Goal: Transaction & Acquisition: Purchase product/service

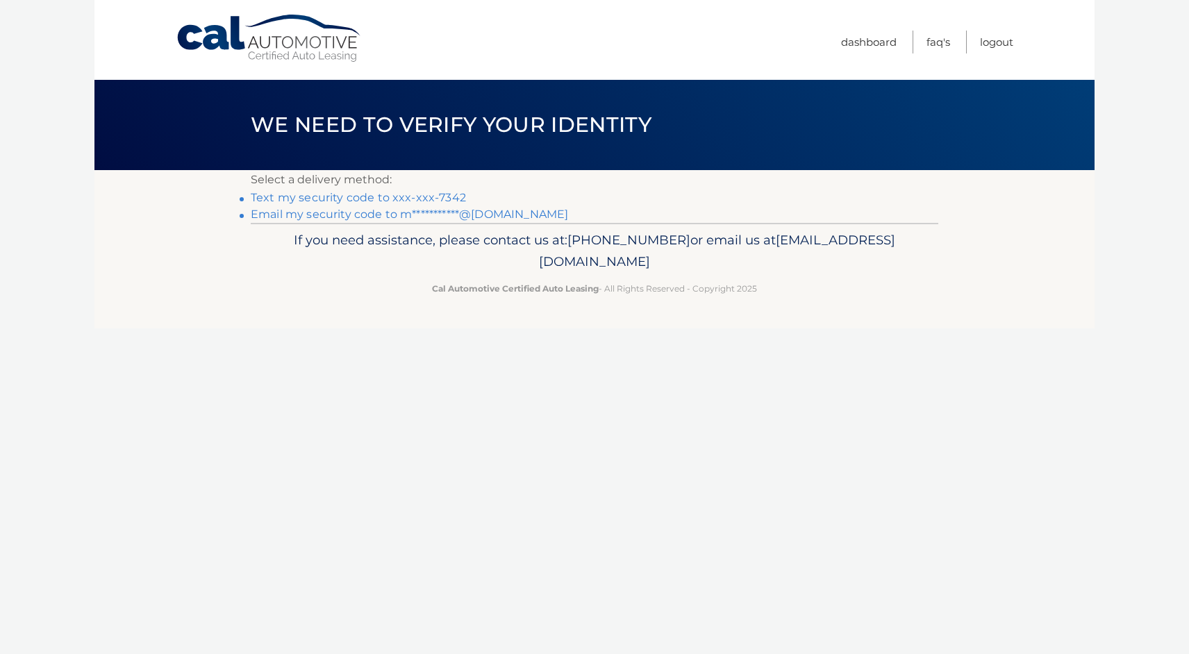
click at [443, 198] on link "Text my security code to xxx-xxx-7342" at bounding box center [358, 197] width 215 height 13
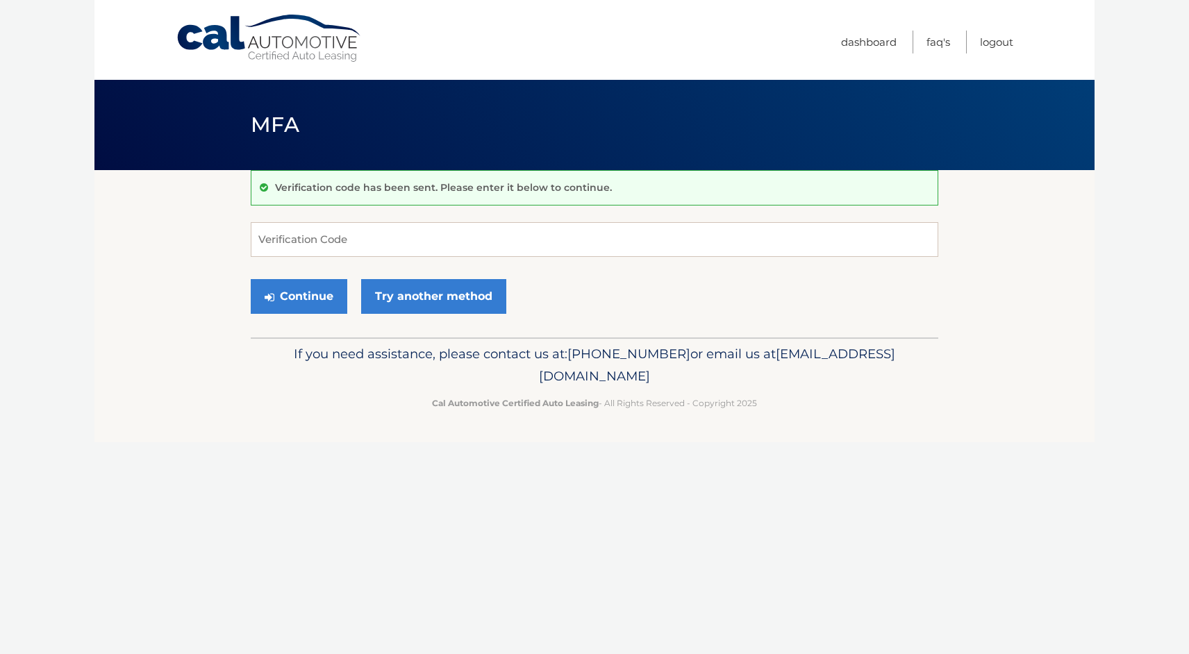
click at [427, 261] on form "Verification Code Continue Try another method" at bounding box center [595, 271] width 688 height 99
click at [428, 251] on input "Verification Code" at bounding box center [595, 239] width 688 height 35
type input "846938"
click at [327, 286] on button "Continue" at bounding box center [299, 296] width 97 height 35
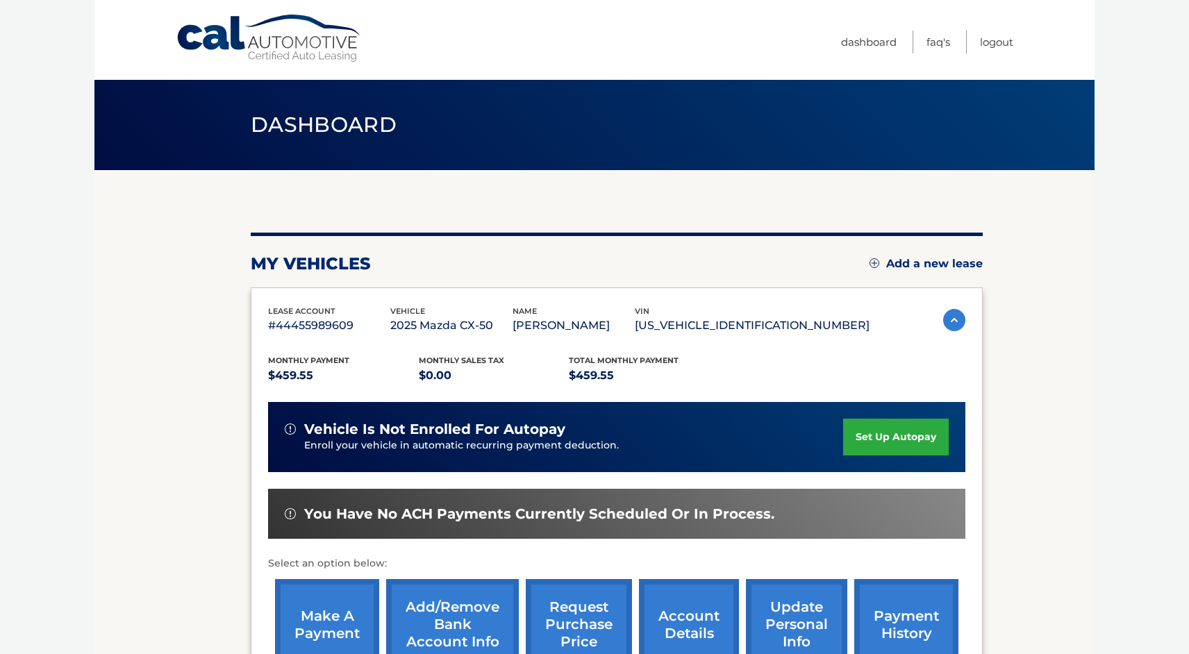
scroll to position [140, 0]
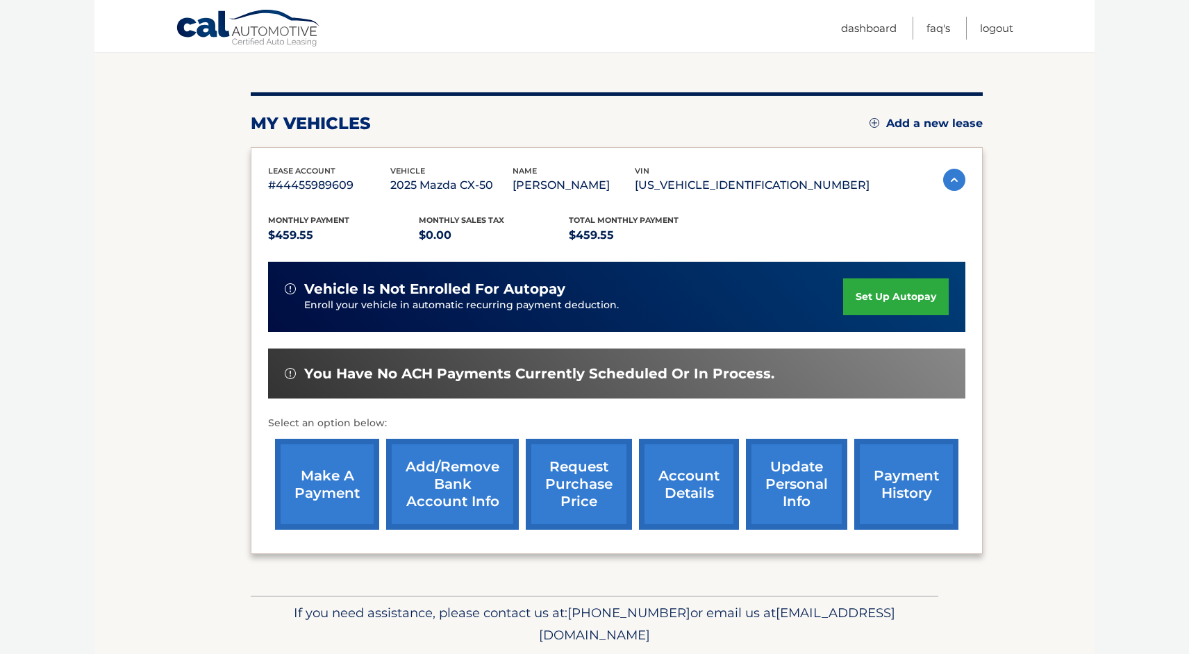
click at [328, 483] on link "make a payment" at bounding box center [327, 484] width 104 height 91
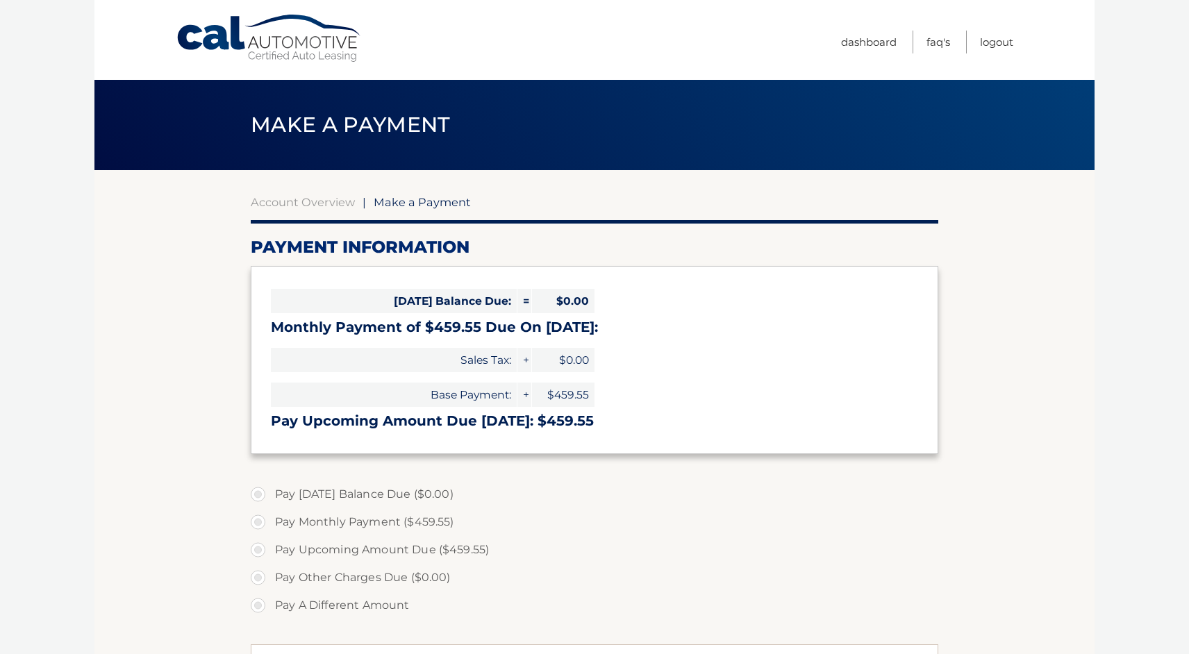
select select "ODI2ZDFkZTAtNjgwZi00NzcyLThkNWEtNDBkMGQ5NTAxOGY5"
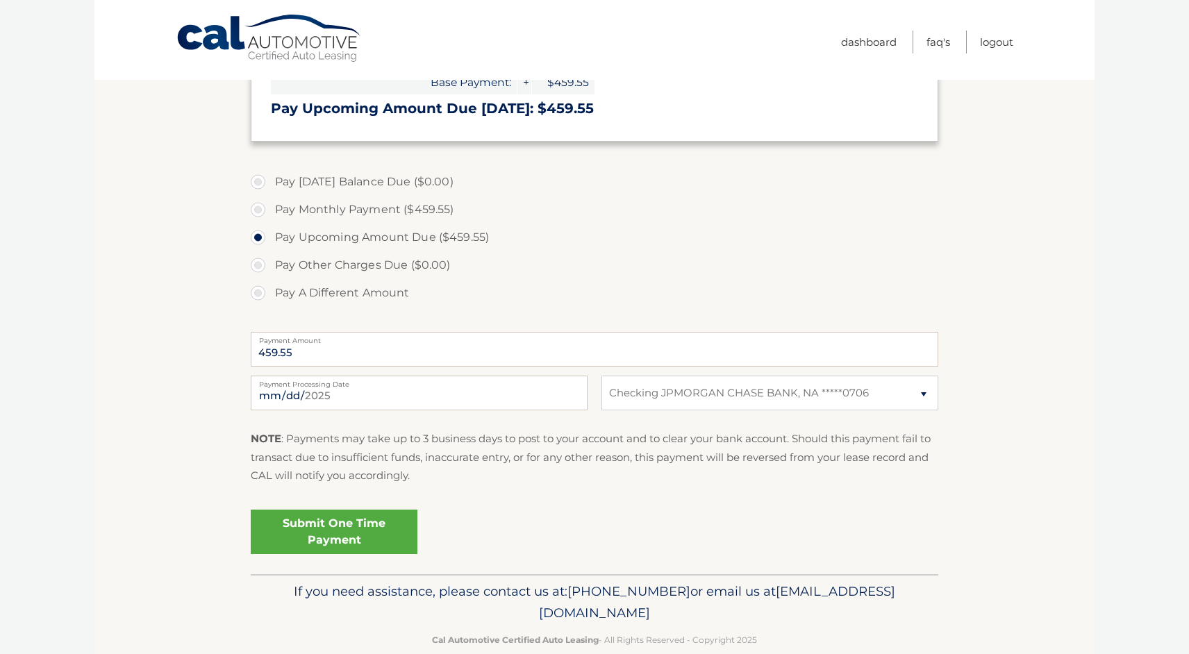
scroll to position [338, 0]
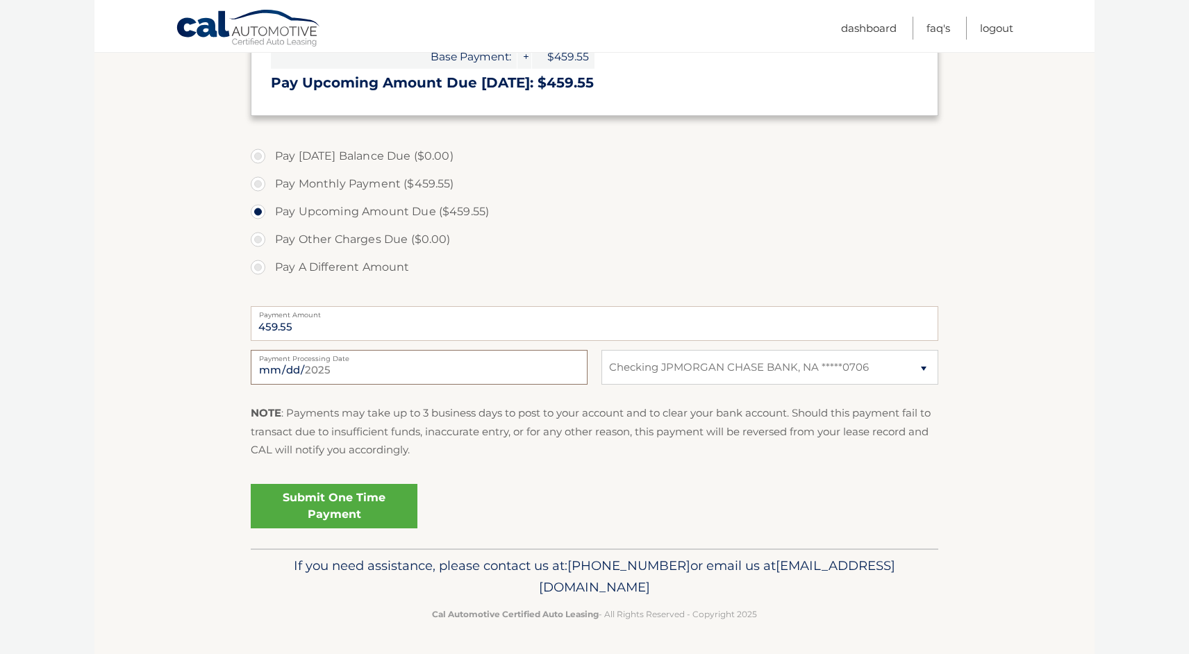
click at [308, 370] on input "2025-09-19" at bounding box center [419, 367] width 337 height 35
click at [392, 505] on link "Submit One Time Payment" at bounding box center [334, 506] width 167 height 44
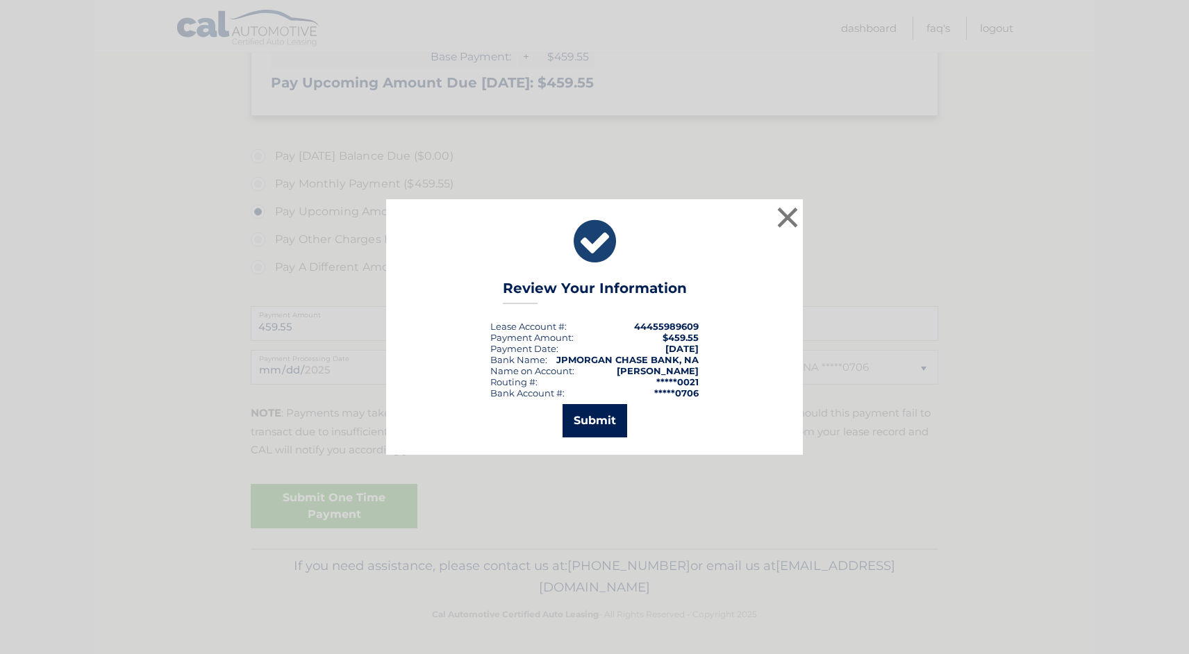
click at [603, 431] on button "Submit" at bounding box center [595, 420] width 65 height 33
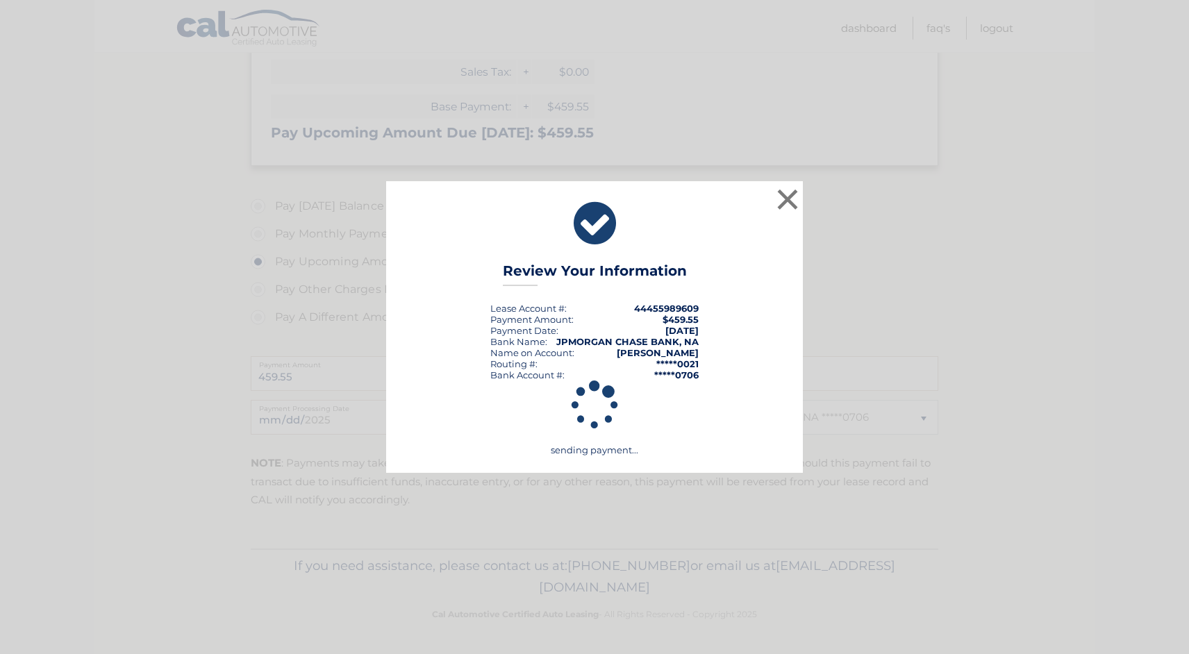
scroll to position [288, 0]
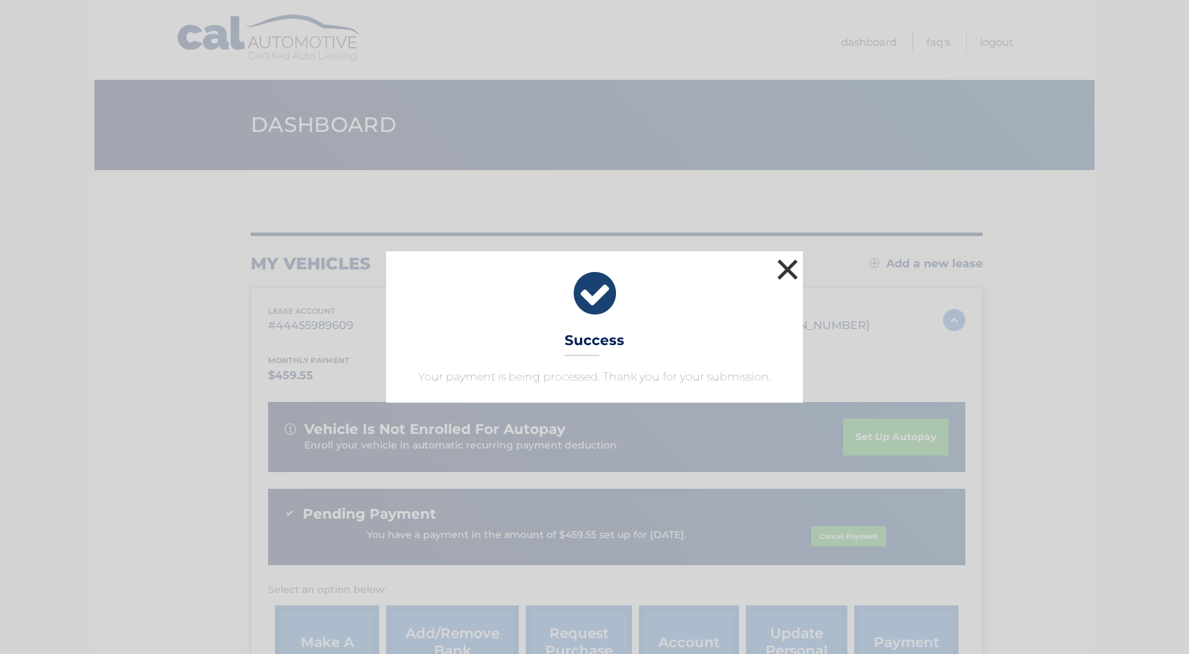
click at [787, 267] on button "×" at bounding box center [788, 270] width 28 height 28
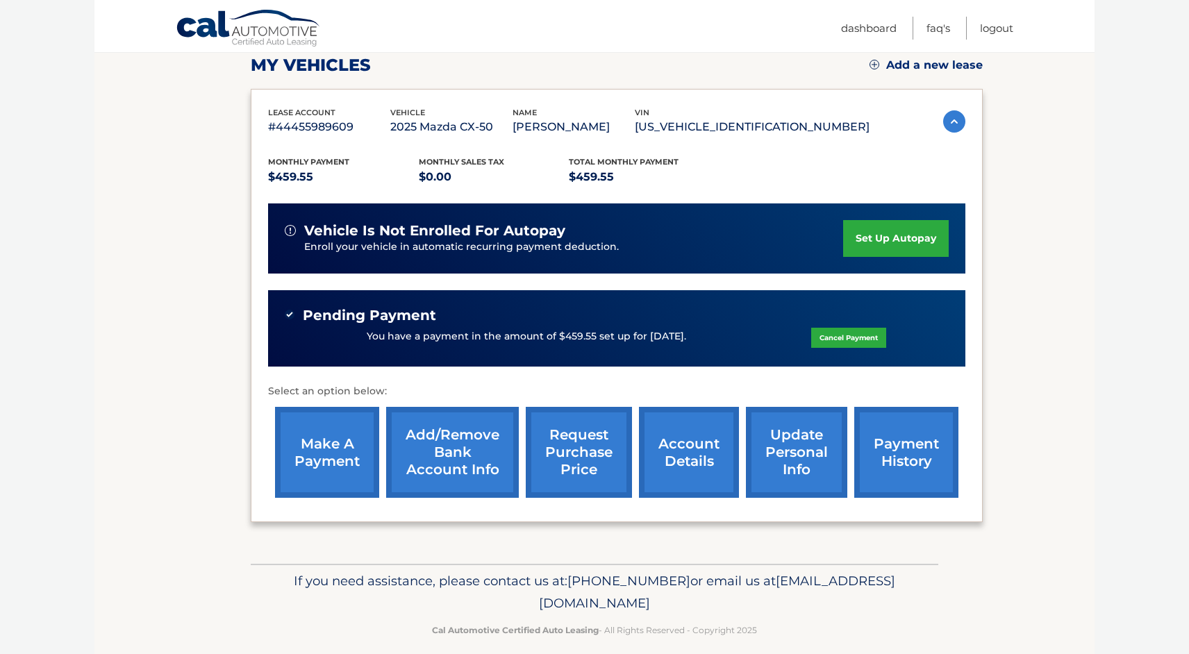
scroll to position [101, 0]
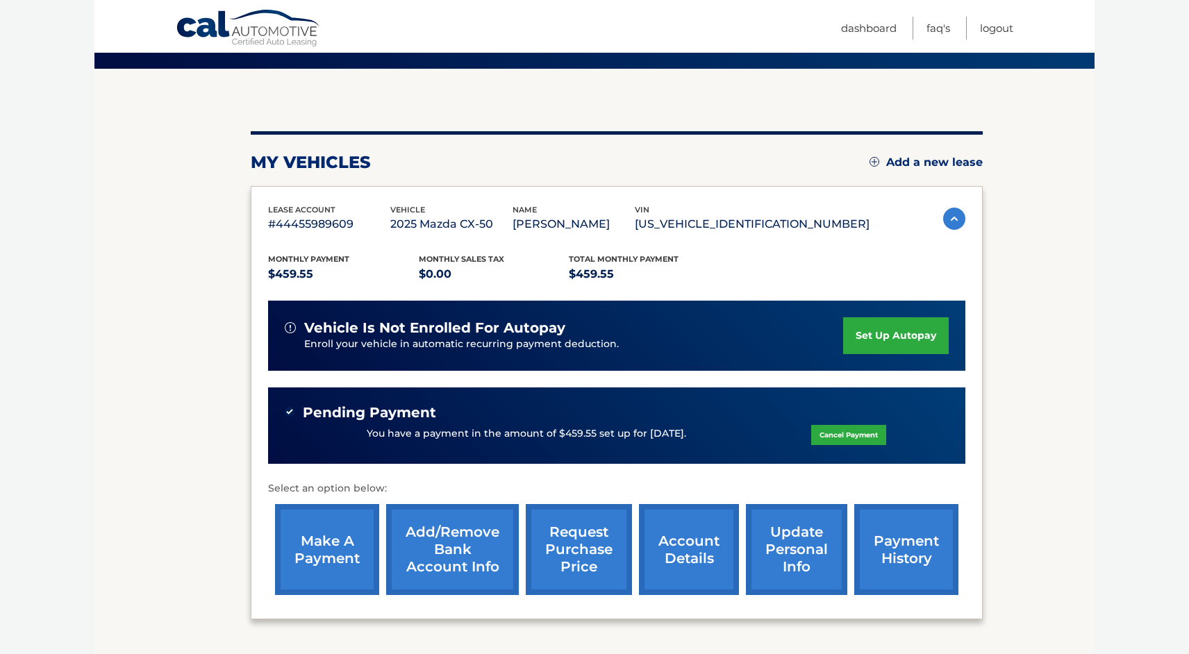
click at [859, 340] on link "set up autopay" at bounding box center [896, 335] width 106 height 37
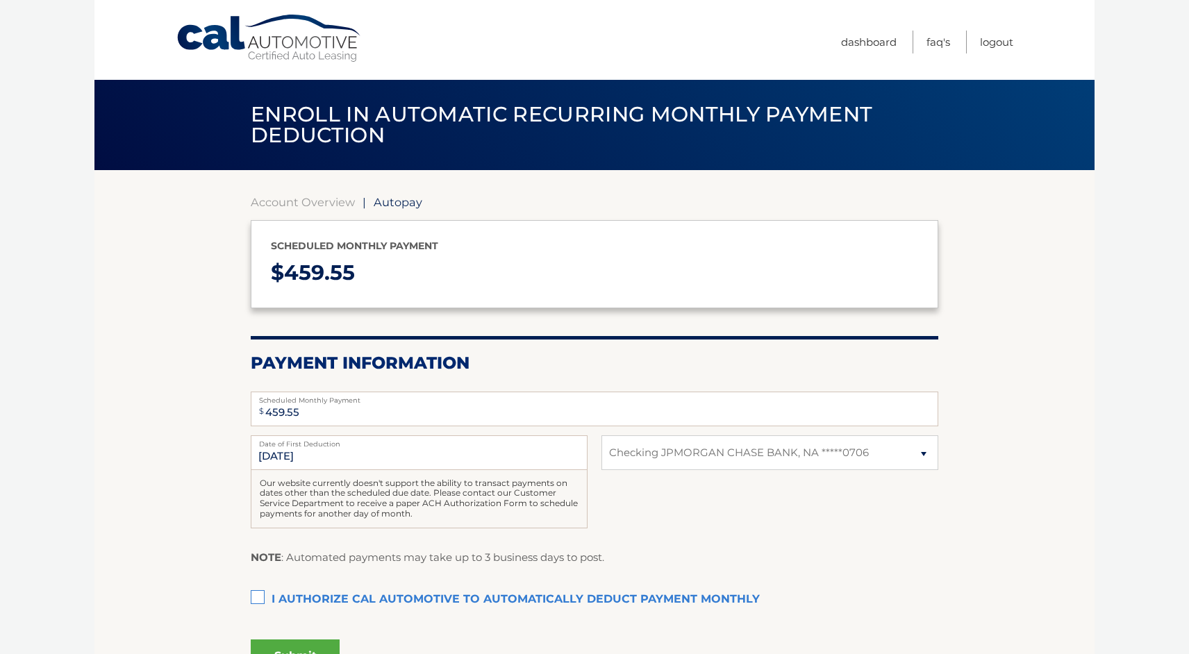
select select "ODI2ZDFkZTAtNjgwZi00NzcyLThkNWEtNDBkMGQ5NTAxOGY5"
click at [331, 199] on link "Account Overview" at bounding box center [303, 202] width 104 height 14
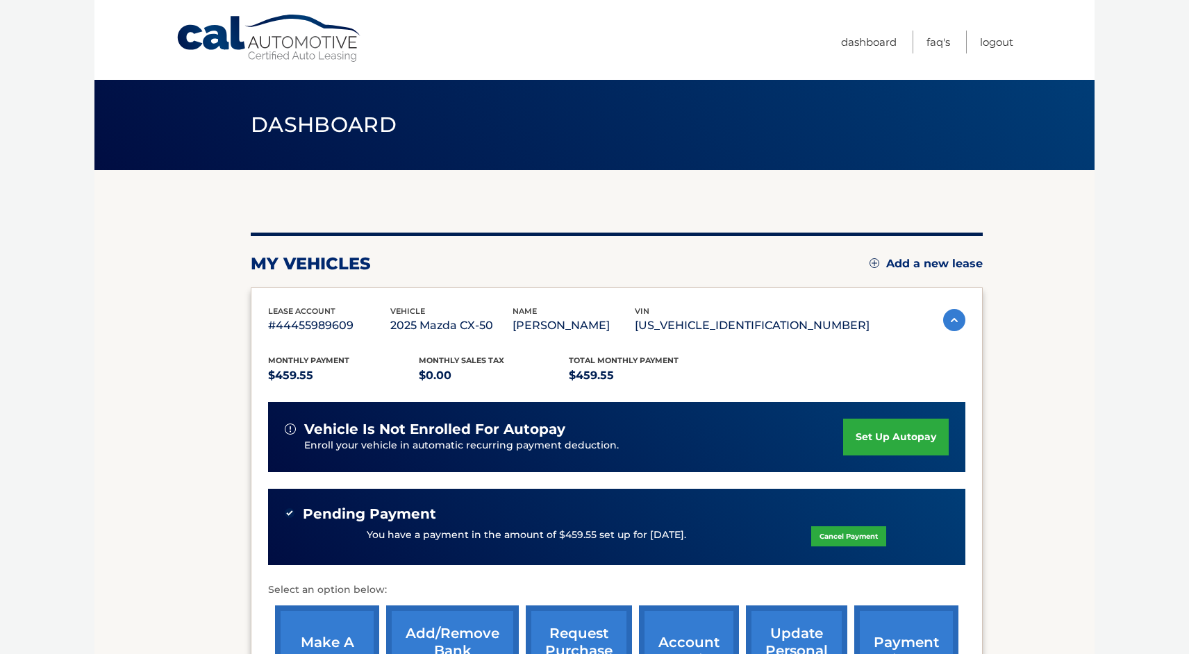
scroll to position [213, 0]
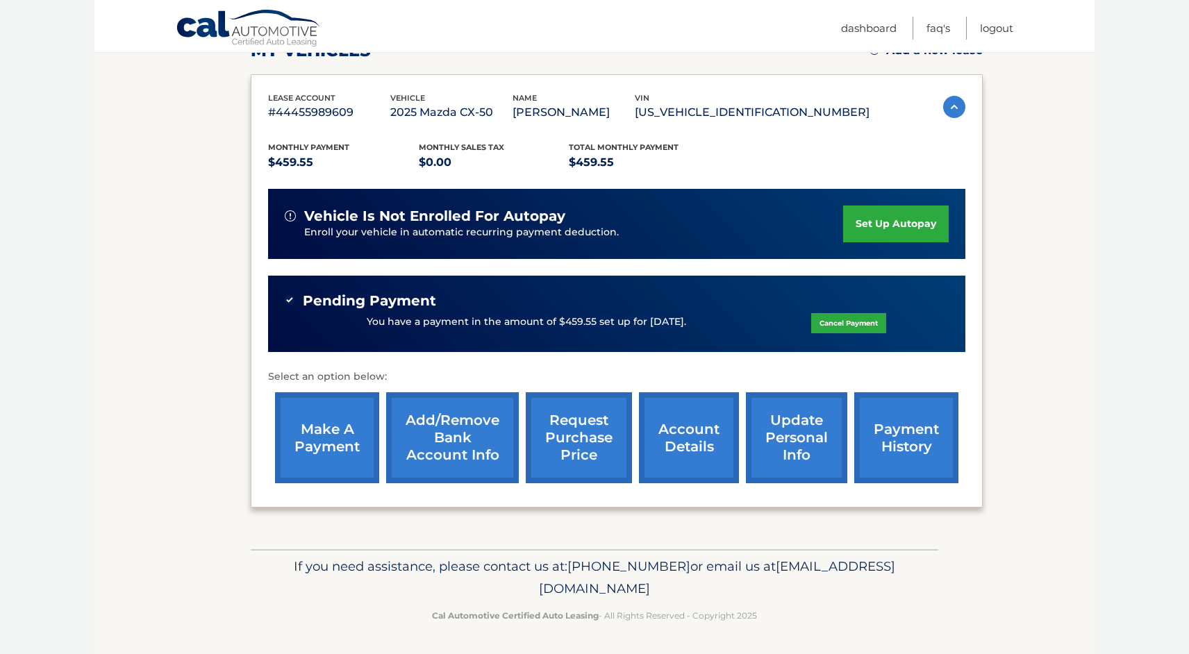
click at [920, 449] on link "payment history" at bounding box center [906, 437] width 104 height 91
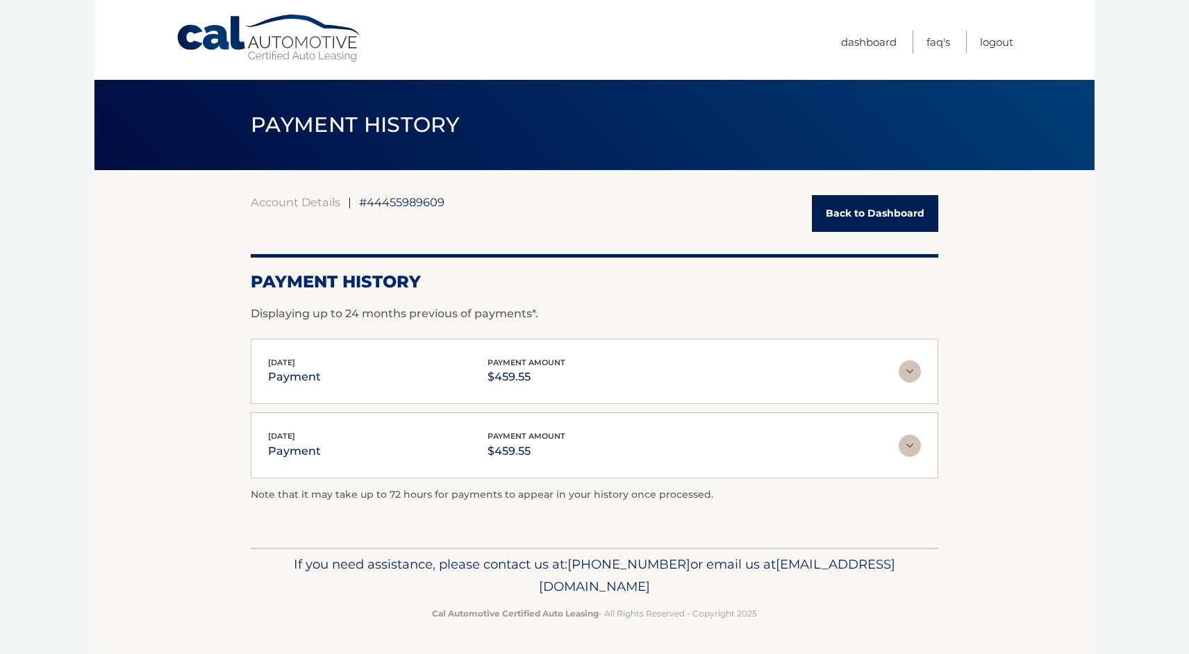
click at [912, 379] on img at bounding box center [910, 372] width 22 height 22
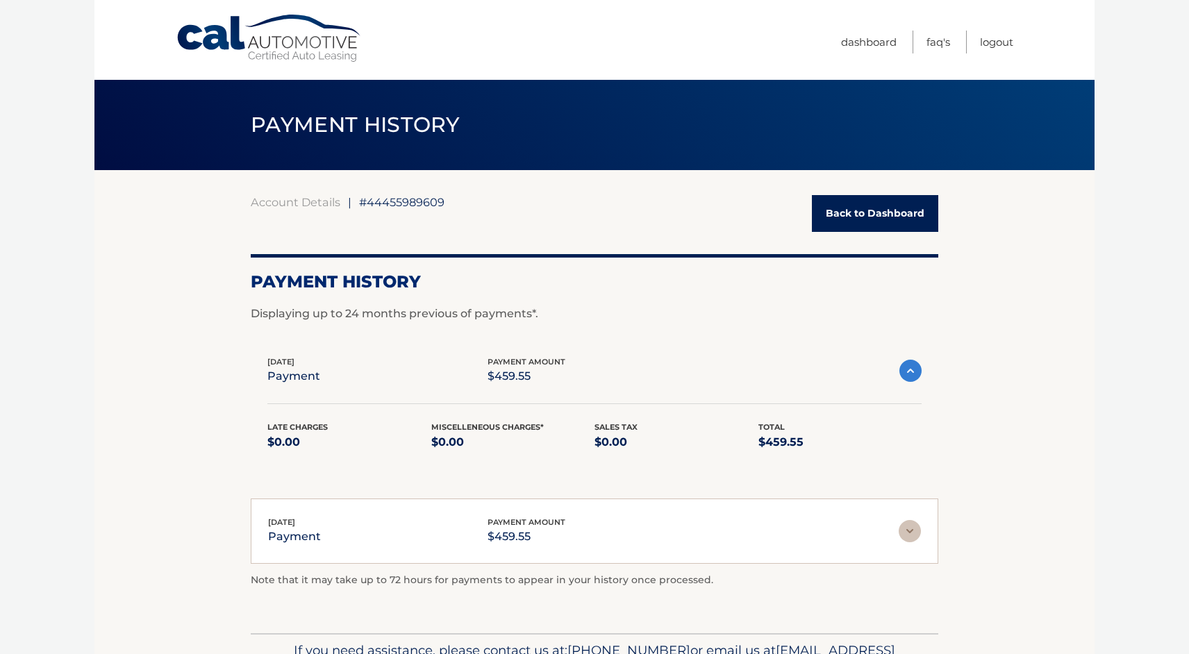
click at [911, 379] on img at bounding box center [911, 371] width 22 height 22
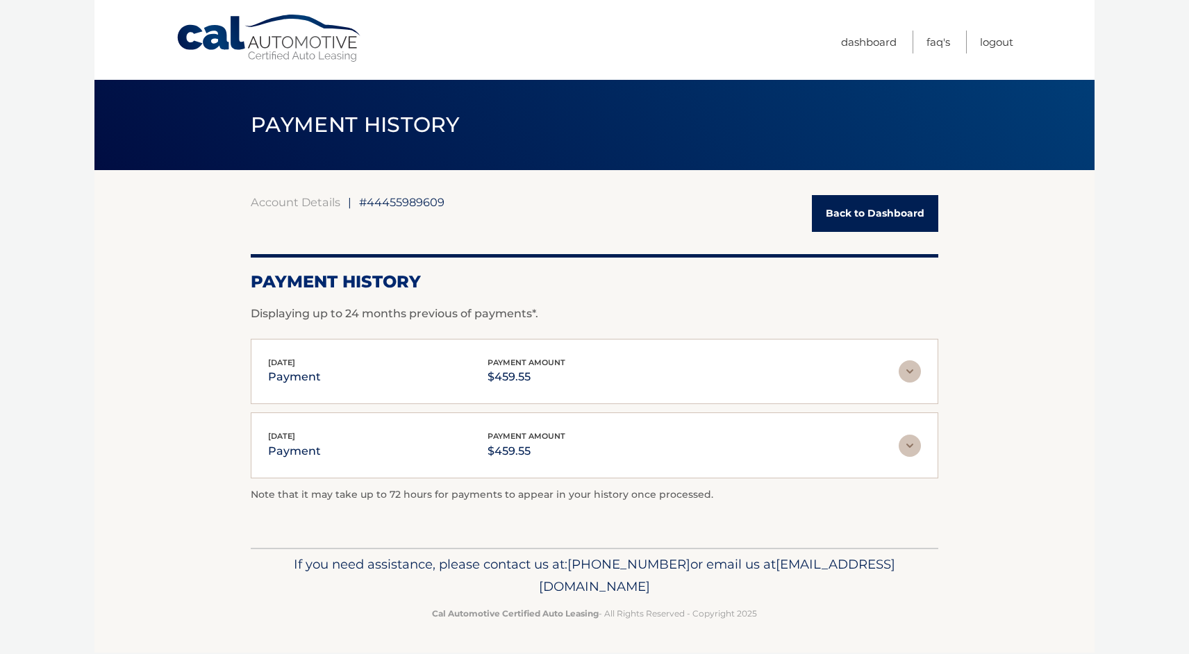
click at [911, 432] on div "[DATE] payment payment amount $459.55" at bounding box center [594, 445] width 653 height 31
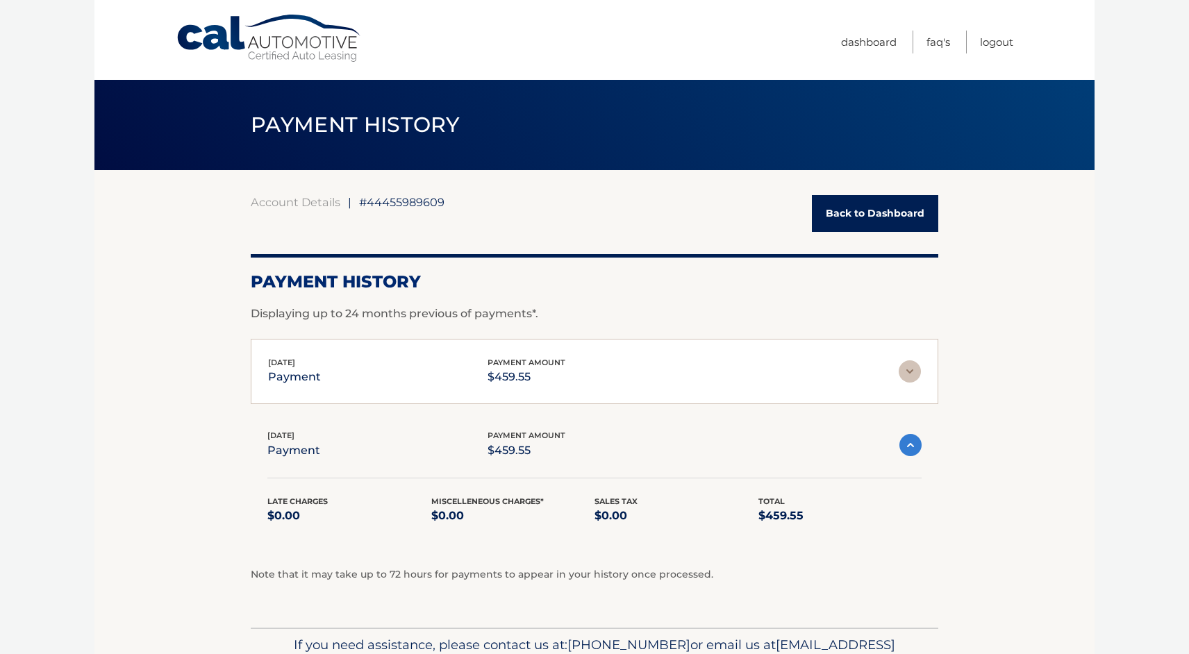
click at [910, 442] on img at bounding box center [911, 445] width 22 height 22
